Goal: Information Seeking & Learning: Learn about a topic

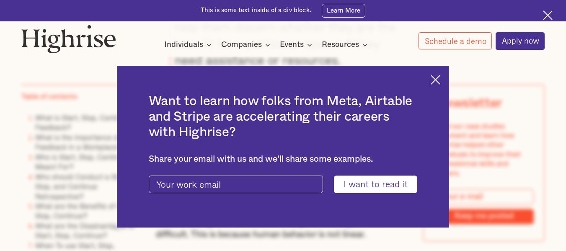
scroll to position [3131, 0]
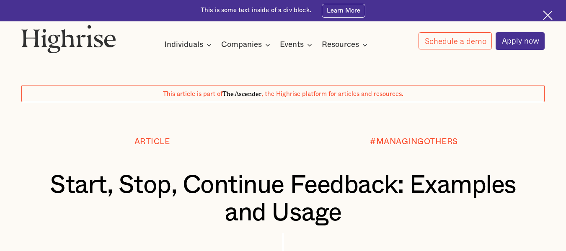
scroll to position [3131, 0]
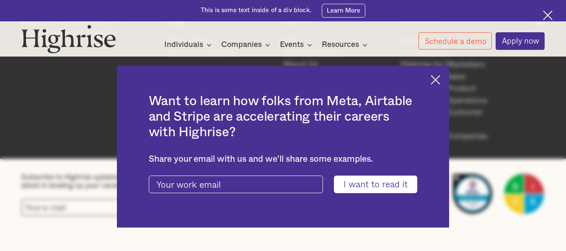
scroll to position [13867, 0]
